Goal: Task Accomplishment & Management: Use online tool/utility

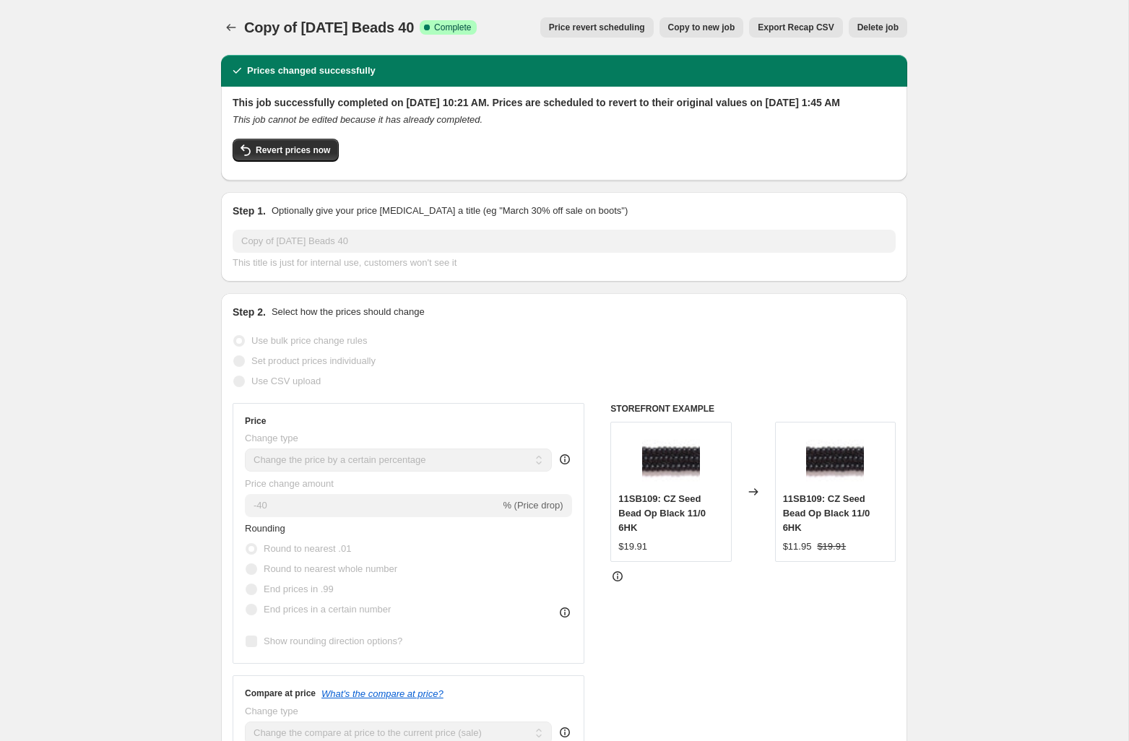
select select "percentage"
select select "tag"
select select "not_equal"
select select "tag"
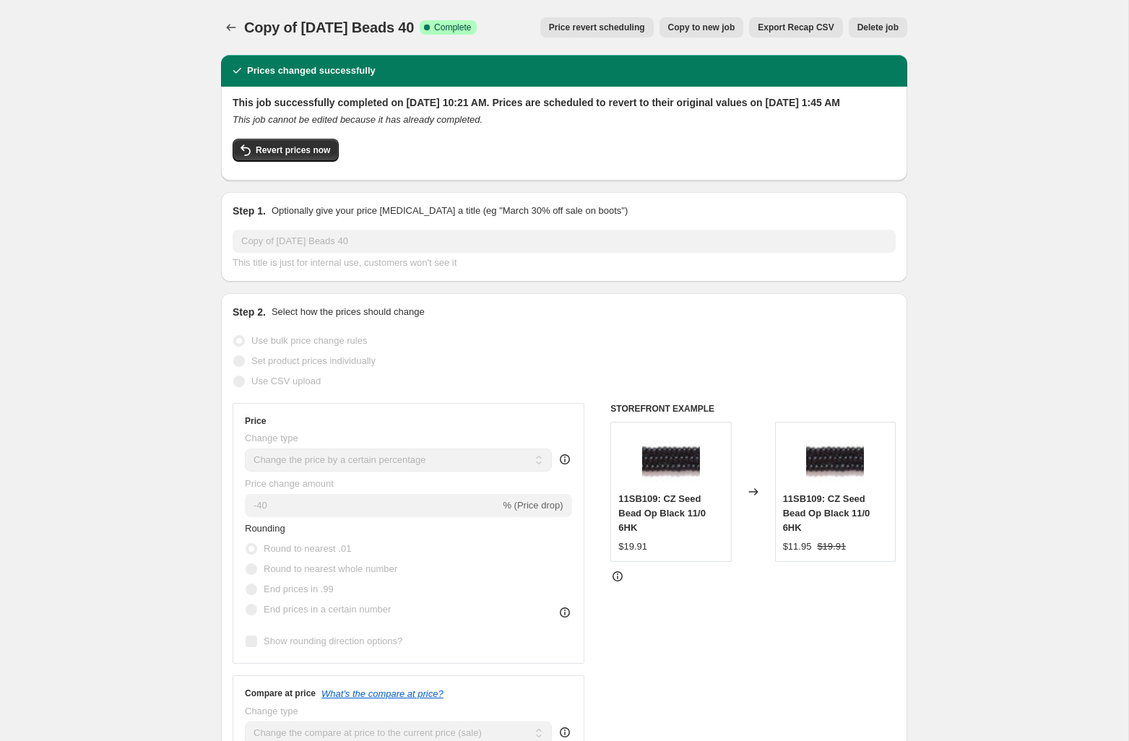
select select "not_equal"
select select "tag"
select select "not_equal"
select select "collection"
select select "not_equal"
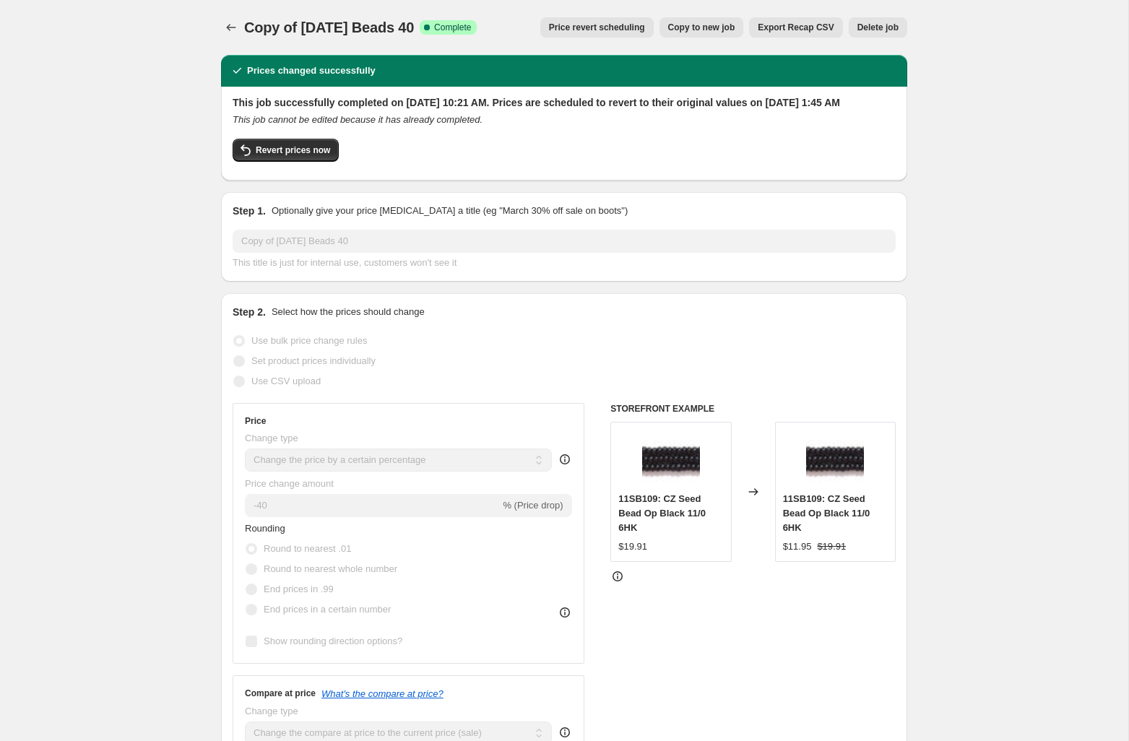
click at [587, 20] on button "Price revert scheduling" at bounding box center [596, 27] width 113 height 20
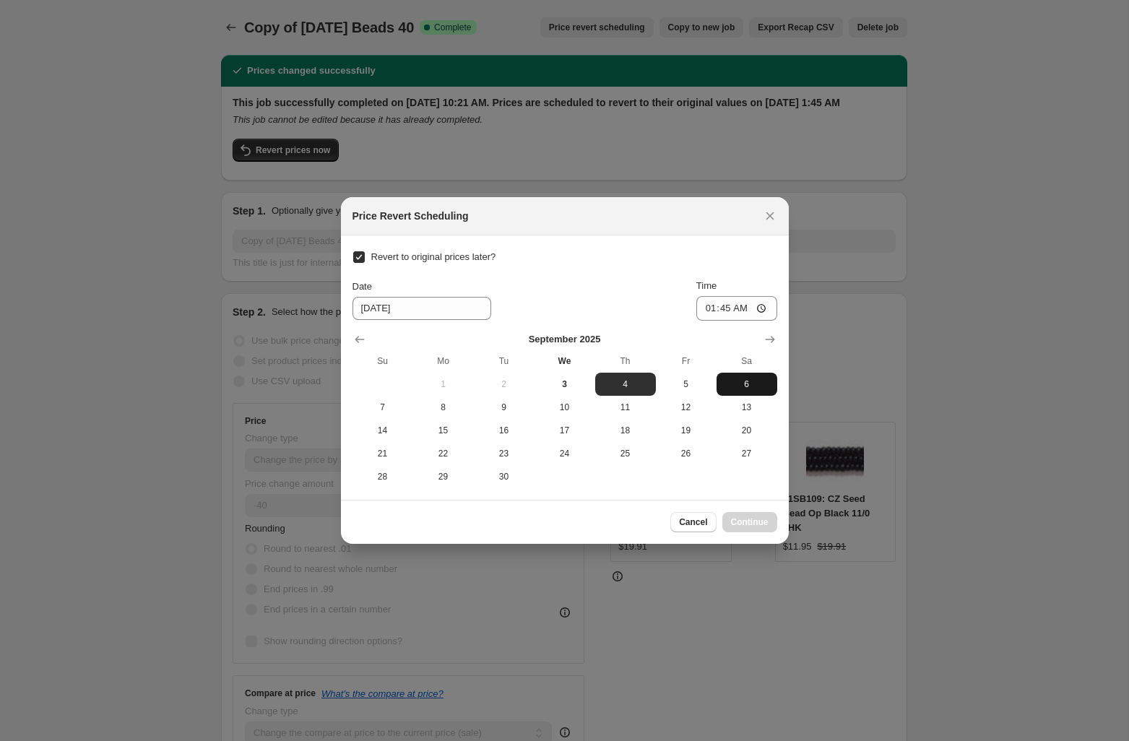
click at [760, 376] on button "6" at bounding box center [747, 384] width 61 height 23
type input "[DATE]"
click at [708, 306] on input "01:45" at bounding box center [736, 308] width 81 height 25
click at [722, 306] on input "00:45" at bounding box center [736, 308] width 81 height 25
type input "00:05"
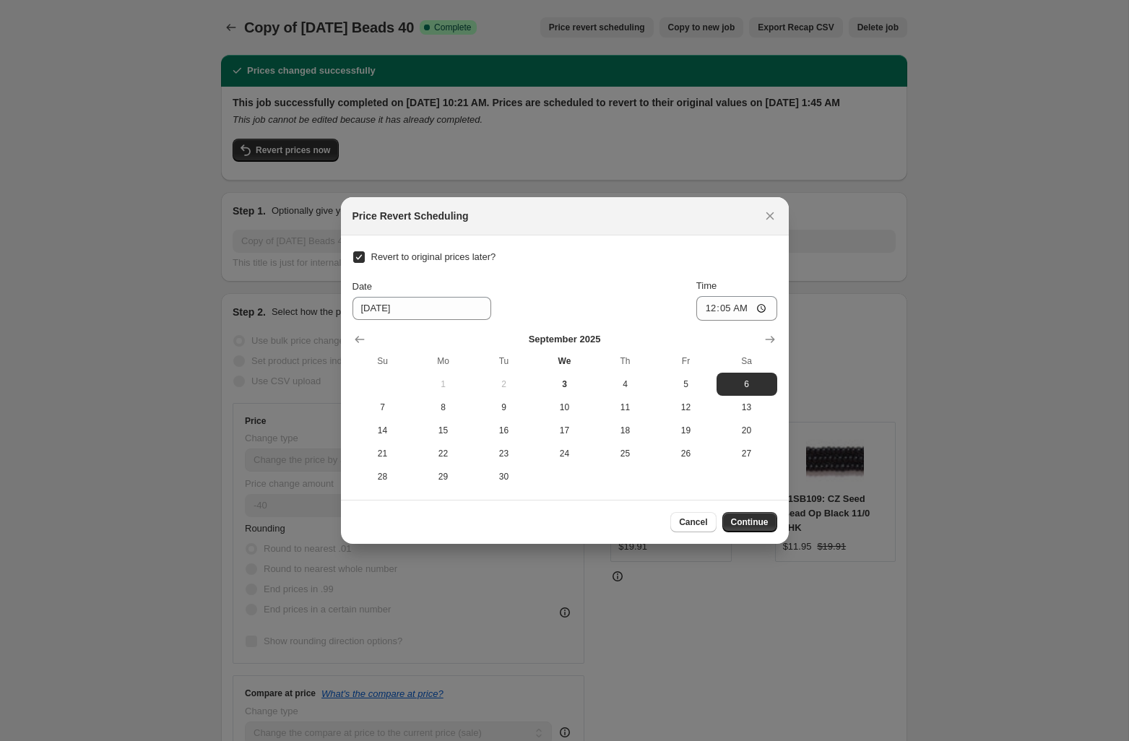
click at [622, 283] on div "Date [DATE] Time 00:05" at bounding box center [564, 300] width 425 height 42
click at [748, 519] on span "Continue" at bounding box center [750, 522] width 38 height 12
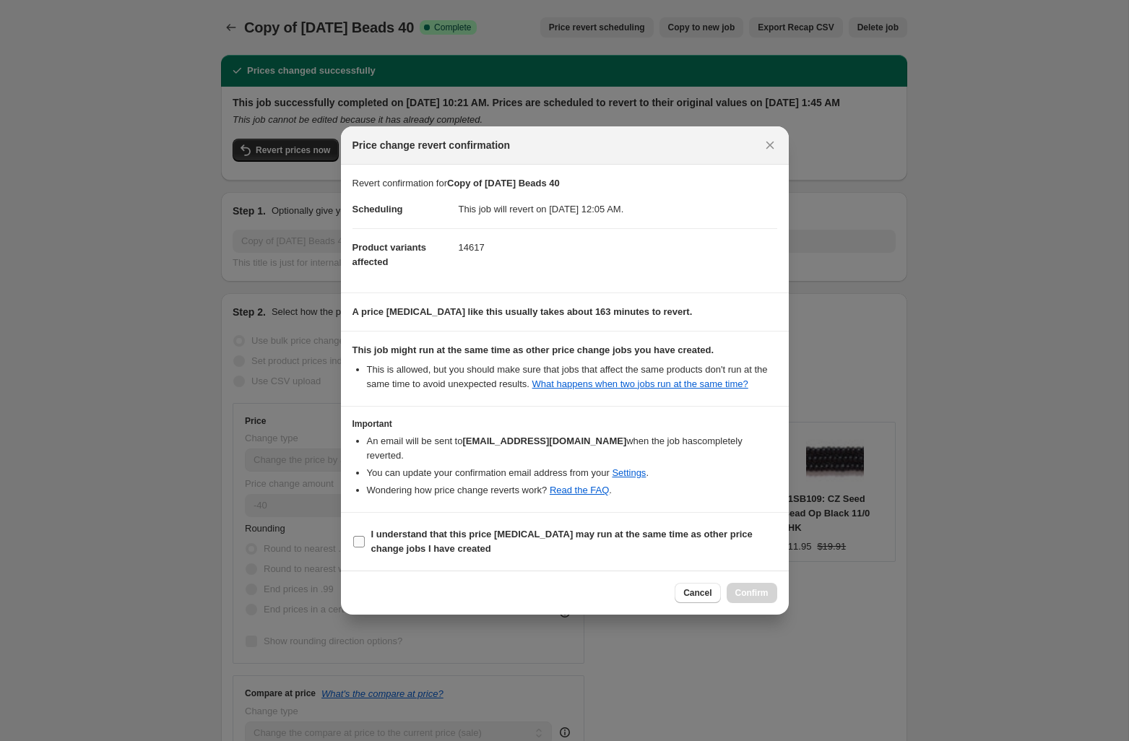
click at [662, 529] on b "I understand that this price [MEDICAL_DATA] may run at the same time as other p…" at bounding box center [561, 541] width 381 height 25
click at [365, 536] on input "I understand that this price [MEDICAL_DATA] may run at the same time as other p…" at bounding box center [359, 542] width 12 height 12
checkbox input "true"
click at [750, 589] on span "Confirm" at bounding box center [751, 593] width 33 height 12
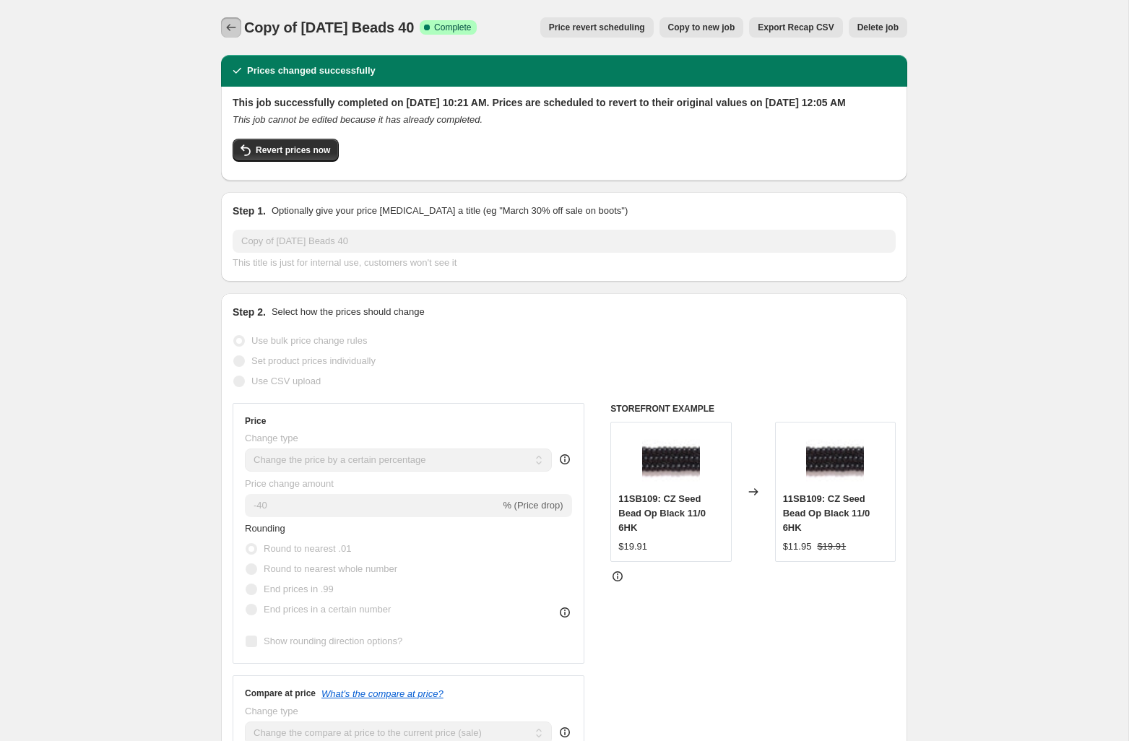
click at [225, 27] on icon "Price change jobs" at bounding box center [231, 27] width 14 height 14
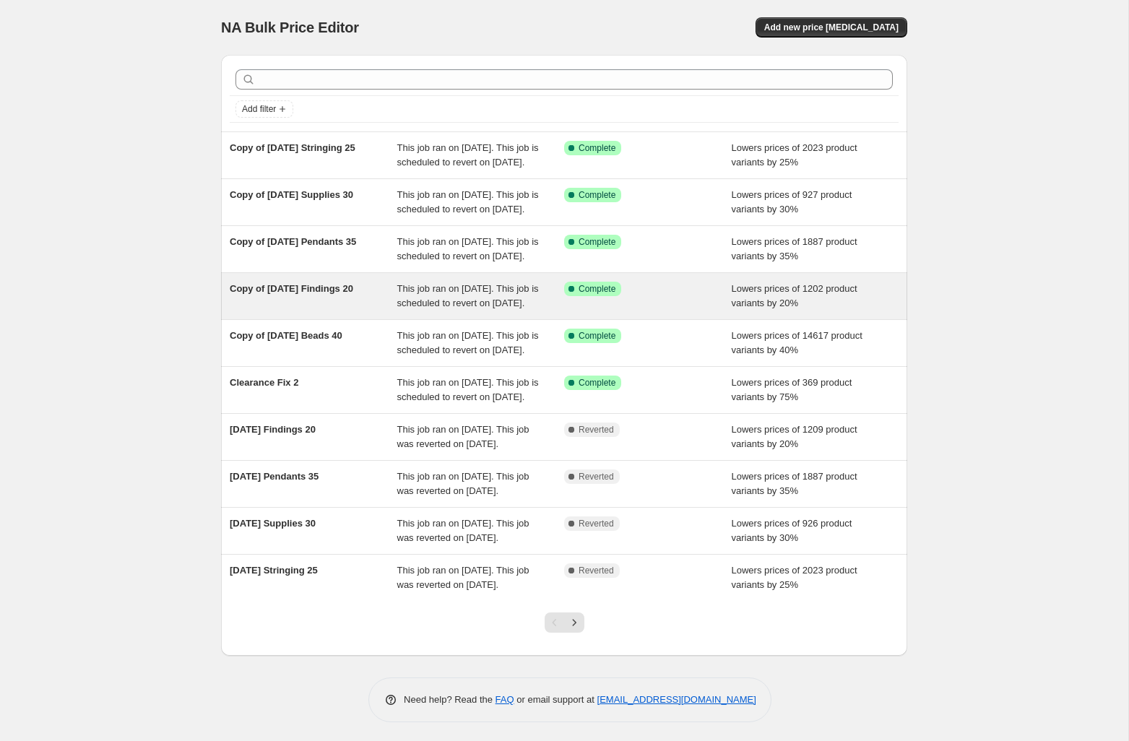
click at [493, 308] on span "This job ran on [DATE]. This job is scheduled to revert on [DATE]." at bounding box center [468, 295] width 142 height 25
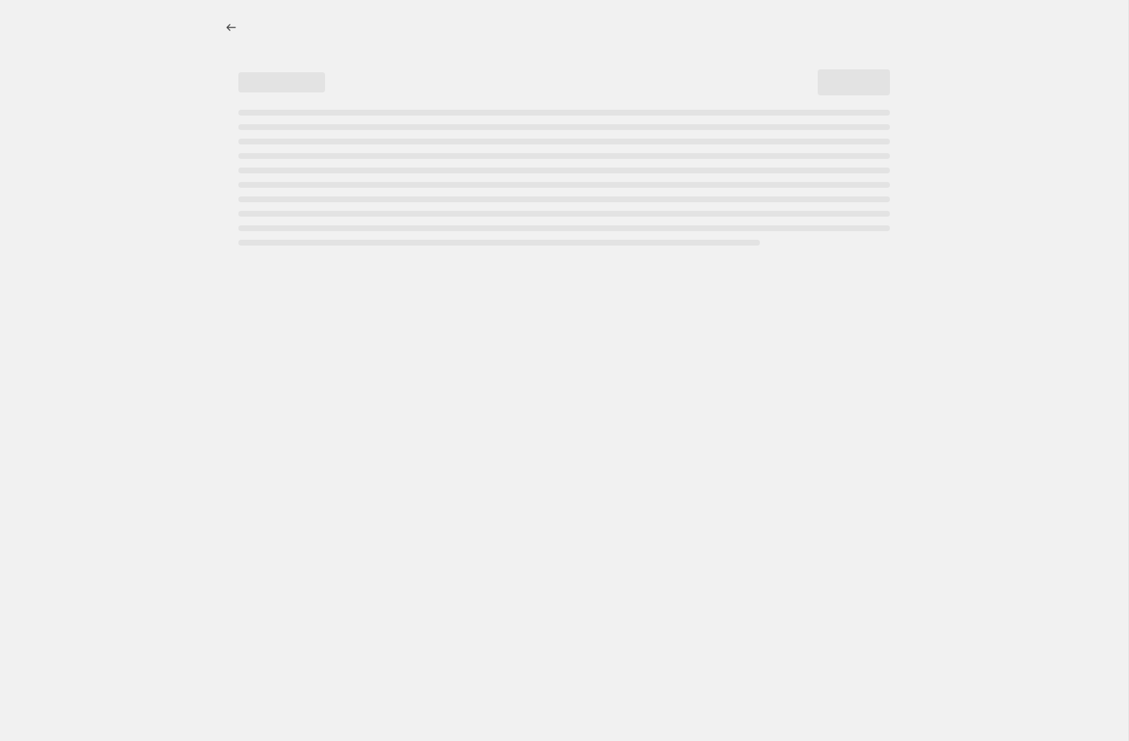
select select "percentage"
select select "collection"
select select "tag"
select select "not_equal"
select select "tag"
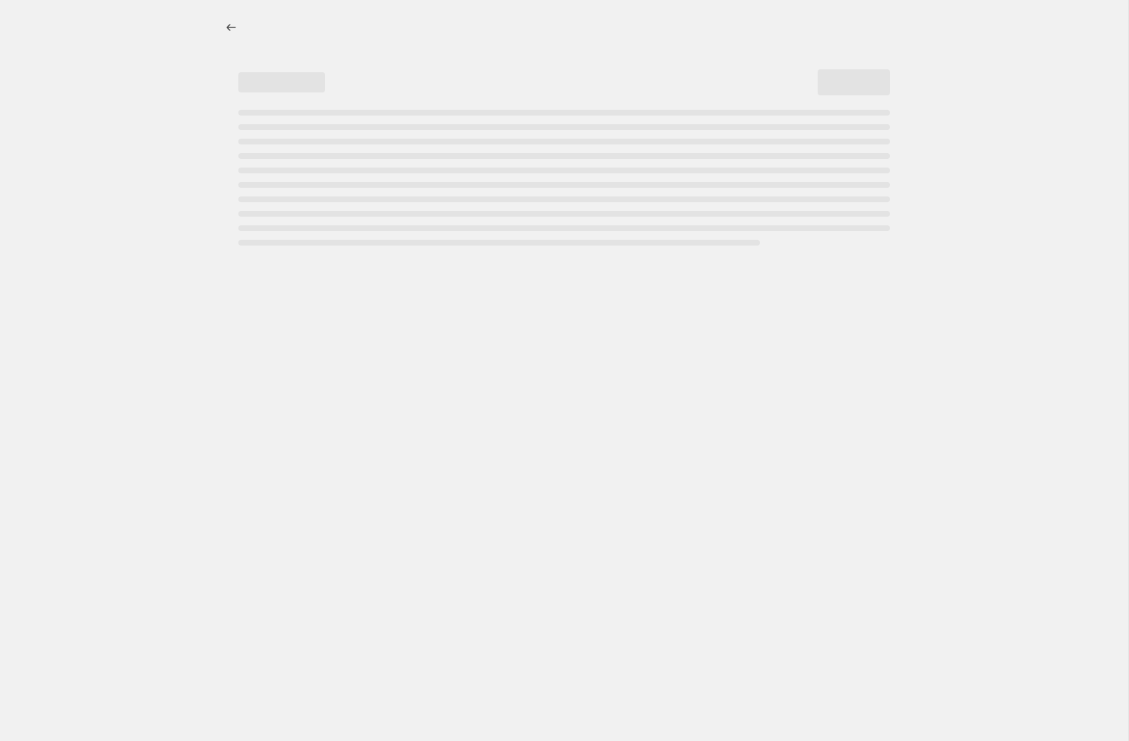
select select "not_equal"
select select "tag"
select select "not_equal"
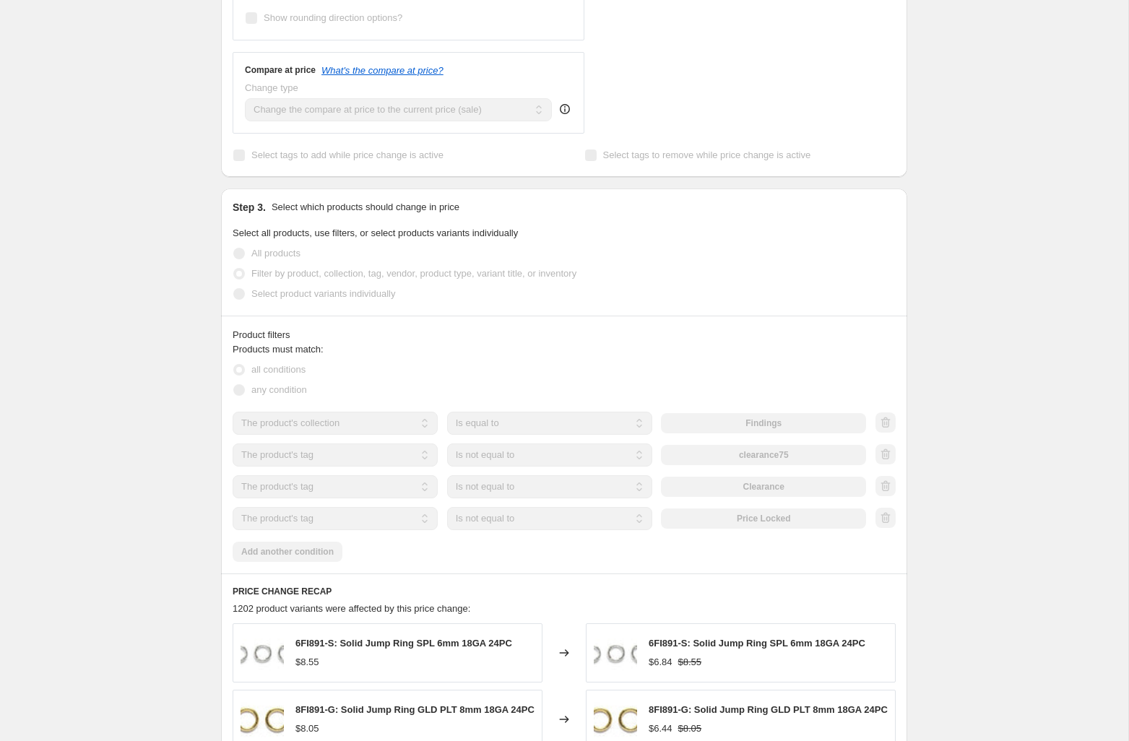
scroll to position [511, 0]
